Goal: Information Seeking & Learning: Learn about a topic

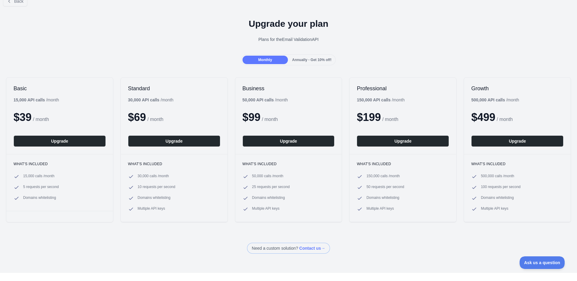
scroll to position [11, 0]
click at [65, 28] on h1 "Upgrade your plan" at bounding box center [288, 23] width 567 height 11
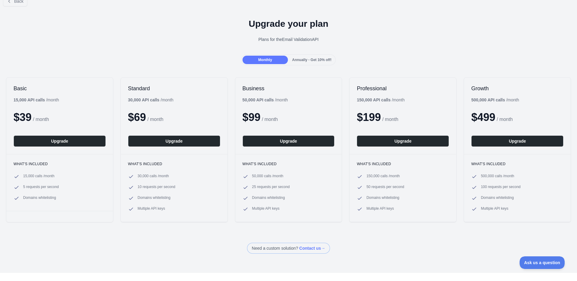
click at [65, 28] on h1 "Upgrade your plan" at bounding box center [288, 23] width 567 height 11
click at [66, 33] on div "Upgrade your plan Plans for the Email Validation API" at bounding box center [288, 32] width 577 height 43
click at [66, 34] on div "Upgrade your plan Plans for the Email Validation API" at bounding box center [288, 32] width 577 height 43
click at [86, 32] on div "Upgrade your plan Plans for the Email Validation API" at bounding box center [288, 32] width 577 height 43
click at [87, 33] on div "Upgrade your plan Plans for the Email Validation API" at bounding box center [288, 32] width 577 height 43
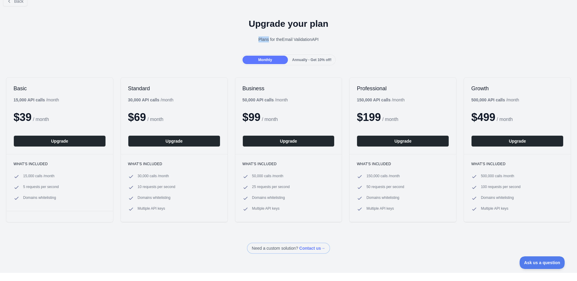
click at [87, 33] on div "Upgrade your plan Plans for the Email Validation API" at bounding box center [288, 32] width 577 height 43
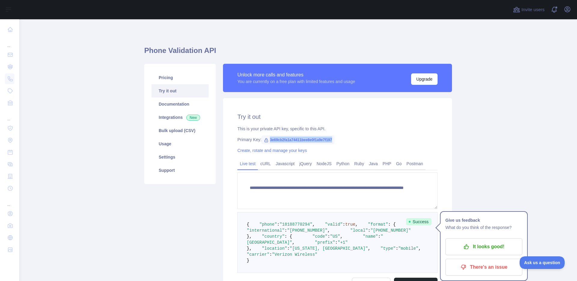
drag, startPoint x: 341, startPoint y: 138, endPoint x: 268, endPoint y: 140, distance: 72.7
click at [268, 140] on div "Primary Key: 3e69cb2fa1a74411bee8e0f1a9e7f197" at bounding box center [337, 139] width 200 height 6
copy span "3e69cb2fa1a74411bee8e0f1a9e7f197"
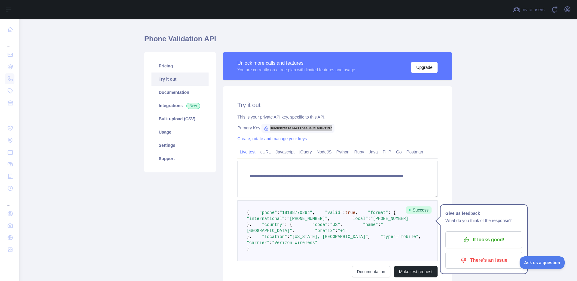
scroll to position [41, 0]
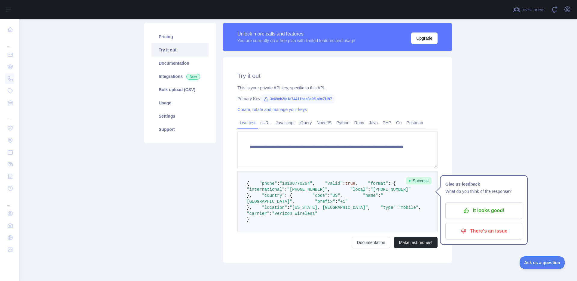
click at [223, 160] on div "**********" at bounding box center [337, 159] width 229 height 205
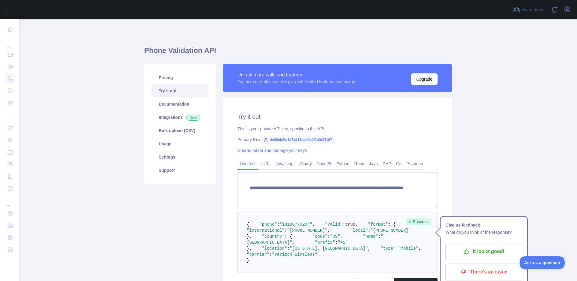
scroll to position [8, 0]
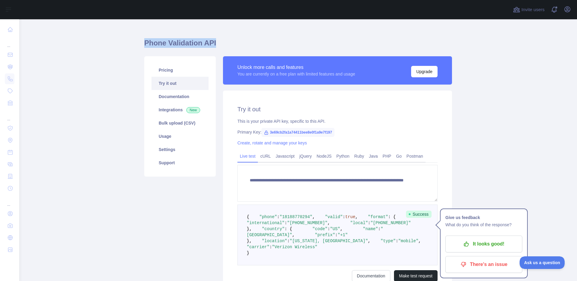
drag, startPoint x: 219, startPoint y: 44, endPoint x: 144, endPoint y: 45, distance: 75.1
click at [144, 45] on h1 "Phone Validation API" at bounding box center [298, 45] width 308 height 14
copy h1 "Phone Validation API"
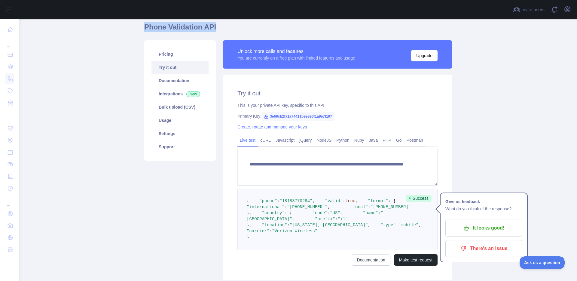
scroll to position [44, 0]
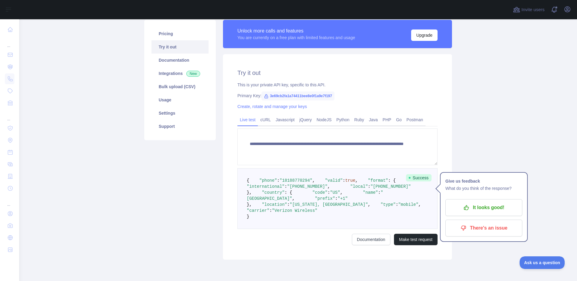
click at [223, 116] on div "**********" at bounding box center [337, 156] width 229 height 205
click at [168, 58] on link "Documentation" at bounding box center [179, 59] width 57 height 13
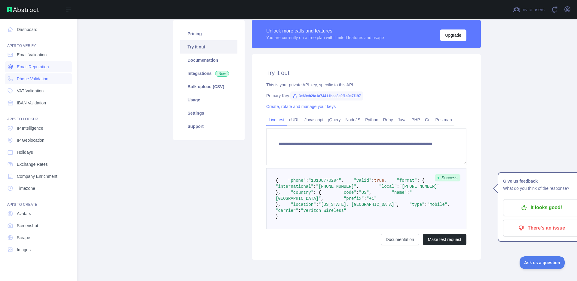
click at [32, 65] on span "Email Reputation" at bounding box center [33, 67] width 32 height 6
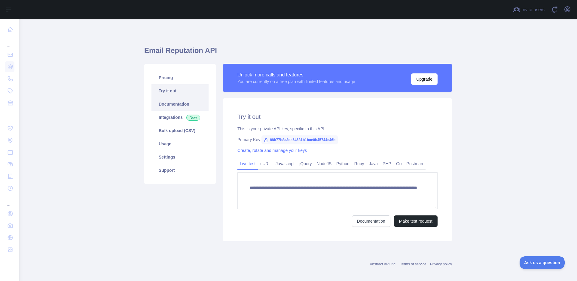
click at [166, 102] on link "Documentation" at bounding box center [179, 103] width 57 height 13
click at [409, 221] on button "Make test request" at bounding box center [416, 220] width 44 height 11
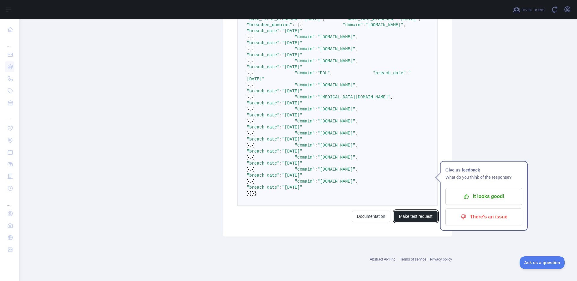
scroll to position [475, 0]
type textarea "**********"
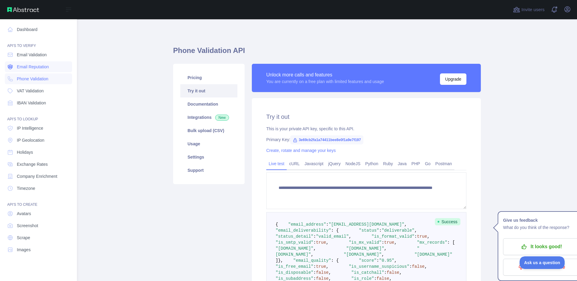
click at [34, 68] on span "Email Reputation" at bounding box center [33, 67] width 32 height 6
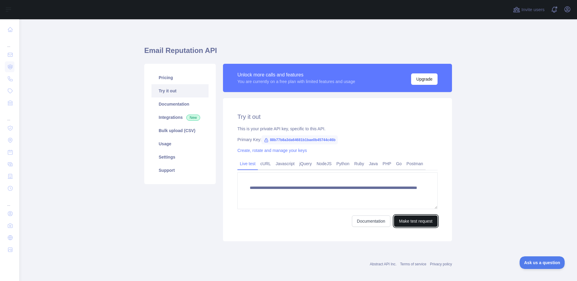
click at [405, 218] on button "Make test request" at bounding box center [416, 220] width 44 height 11
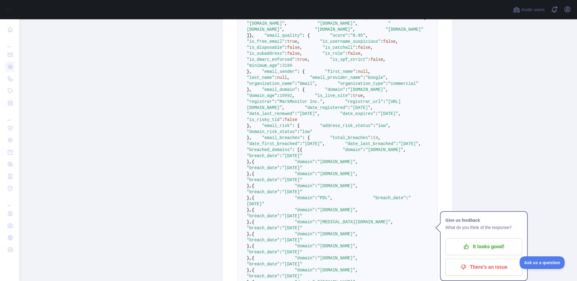
scroll to position [65, 0]
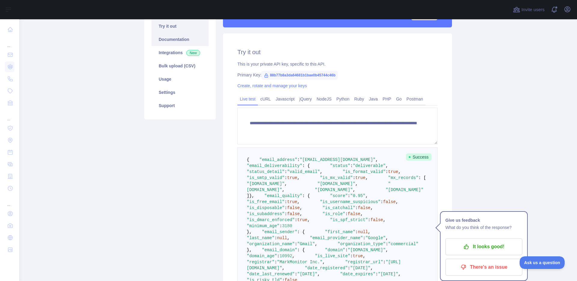
click at [165, 41] on link "Documentation" at bounding box center [179, 39] width 57 height 13
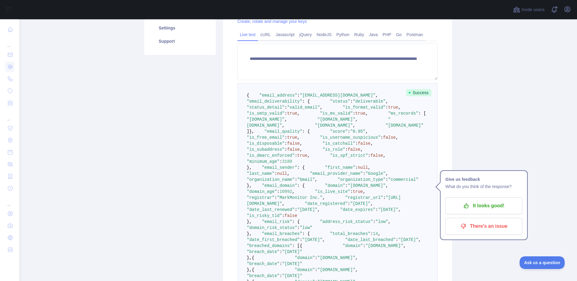
scroll to position [0, 0]
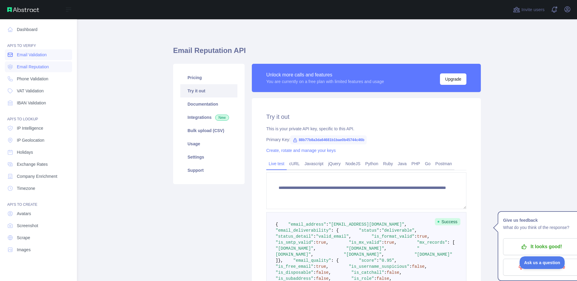
click at [20, 54] on span "Email Validation" at bounding box center [32, 55] width 30 height 6
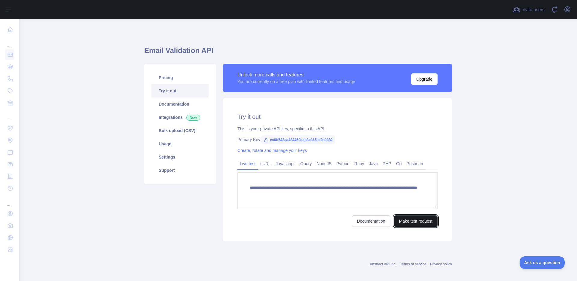
click at [407, 218] on button "Make test request" at bounding box center [416, 220] width 44 height 11
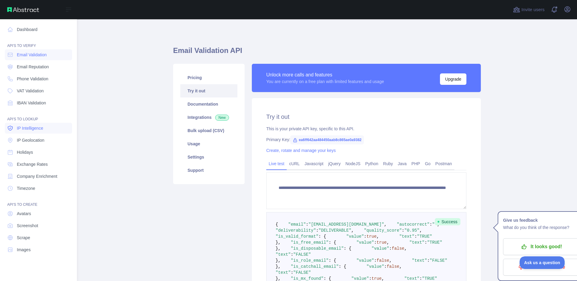
click at [32, 126] on span "IP Intelligence" at bounding box center [30, 128] width 26 height 6
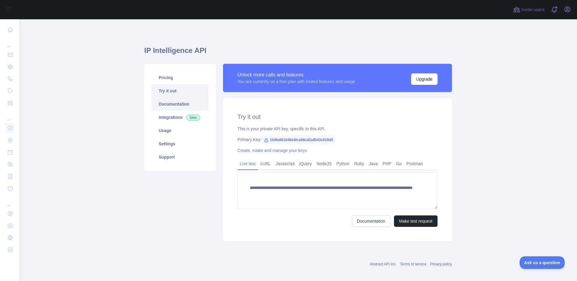
click at [182, 103] on link "Documentation" at bounding box center [179, 103] width 57 height 13
